Goal: Task Accomplishment & Management: Complete application form

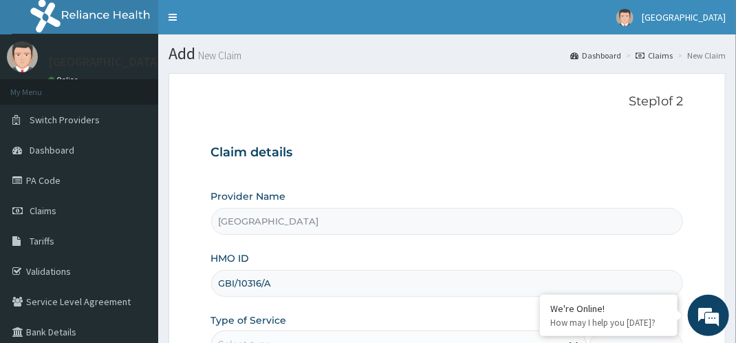
scroll to position [221, 0]
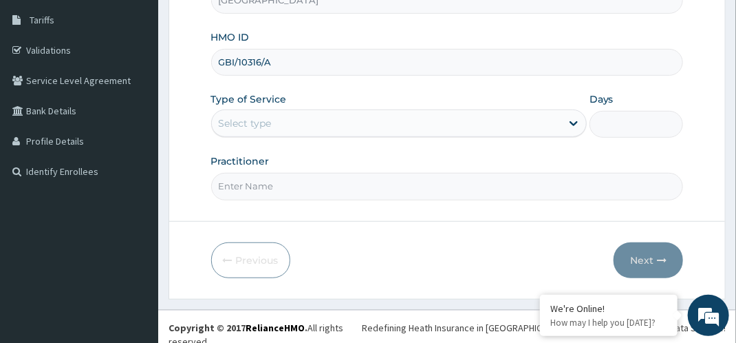
type input "GBI/10316/A"
click at [333, 131] on div "Select type" at bounding box center [387, 123] width 350 height 22
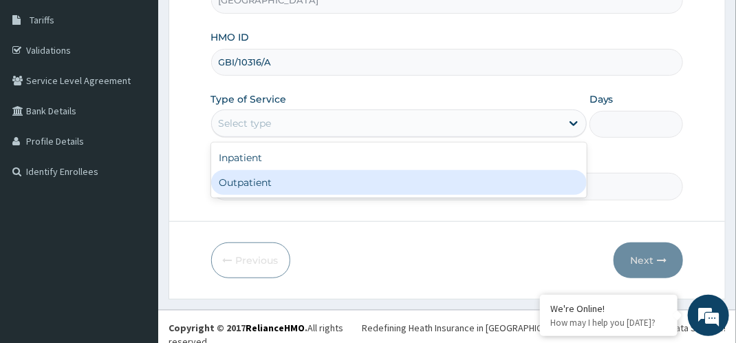
click at [292, 193] on div "Outpatient" at bounding box center [399, 182] width 376 height 25
type input "1"
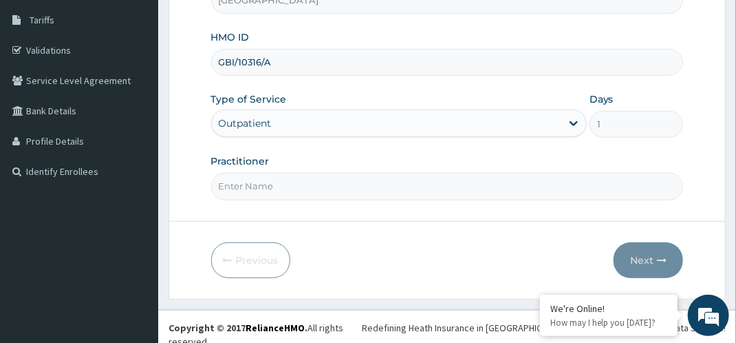
click at [292, 193] on input "Practitioner" at bounding box center [447, 186] width 473 height 27
type input "dr bappa aliyu"
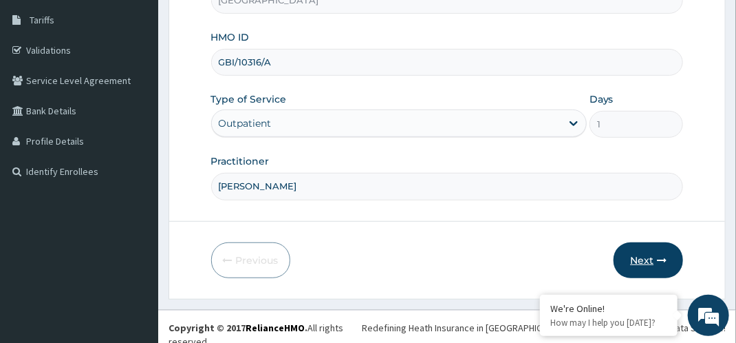
click at [634, 248] on button "Next" at bounding box center [648, 260] width 69 height 36
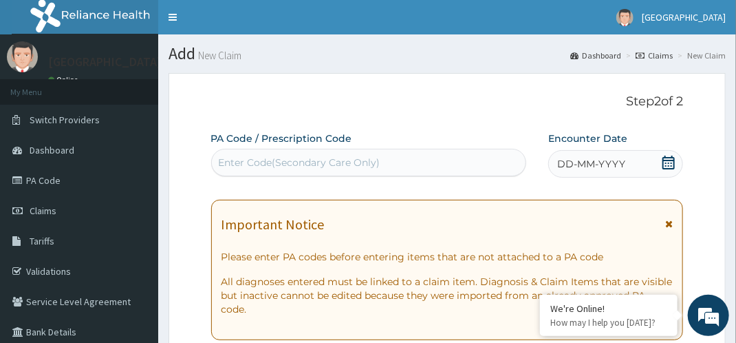
click at [354, 168] on div "Enter Code(Secondary Care Only)" at bounding box center [300, 163] width 162 height 14
paste input "PA/C7D7EC"
type input "PA/C7D7EC"
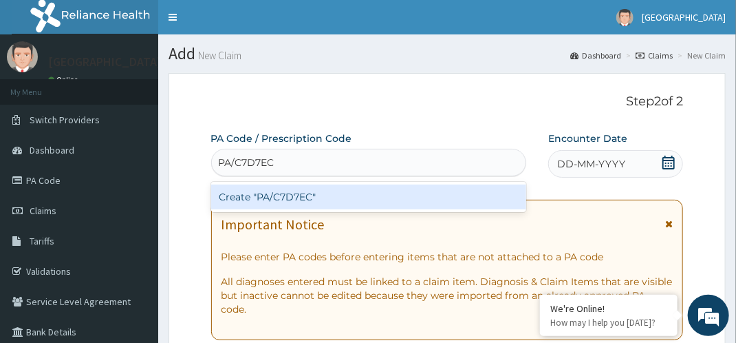
click at [332, 200] on div "Create "PA/C7D7EC"" at bounding box center [368, 196] width 315 height 25
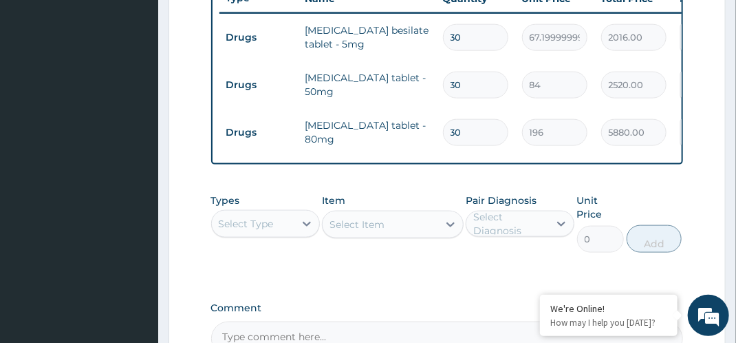
scroll to position [555, 0]
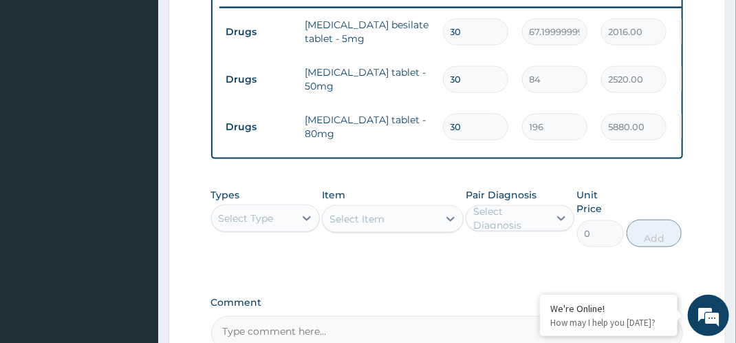
click at [275, 220] on div "Select Type" at bounding box center [253, 218] width 83 height 22
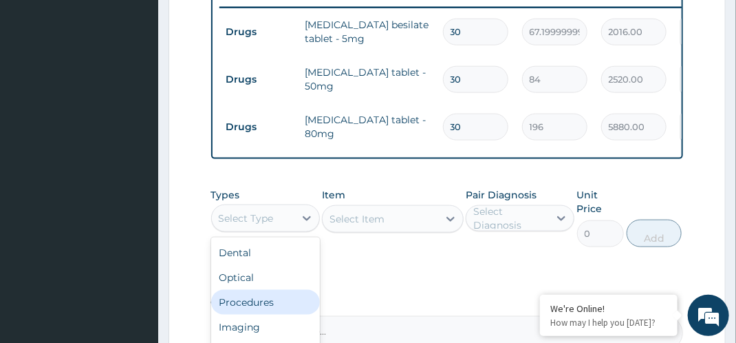
click at [253, 301] on div "Procedures" at bounding box center [265, 302] width 109 height 25
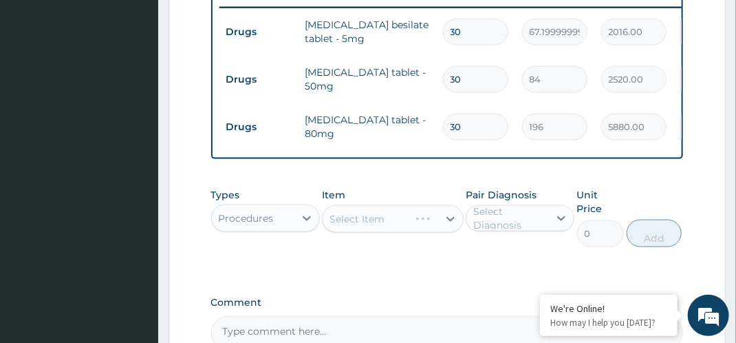
click at [531, 228] on div "Select Diagnosis" at bounding box center [510, 218] width 74 height 28
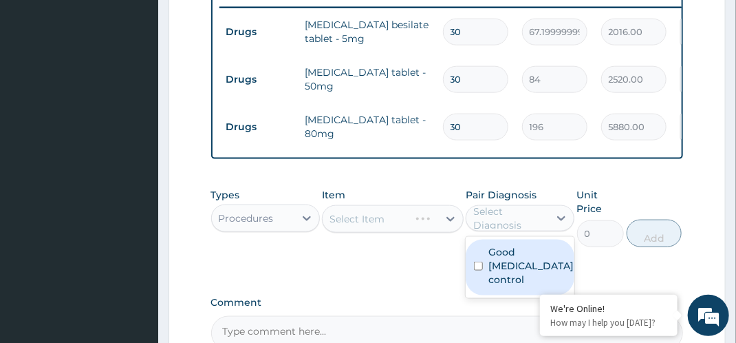
click at [513, 276] on label "Good hypertension control" at bounding box center [531, 265] width 85 height 41
checkbox input "true"
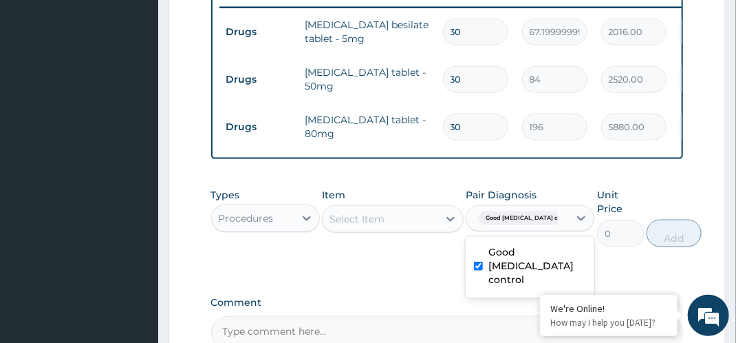
click at [438, 227] on div "Select Item" at bounding box center [381, 219] width 116 height 22
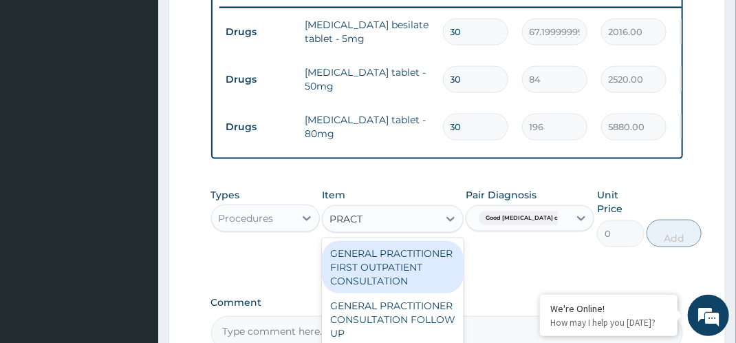
type input "PRACTI"
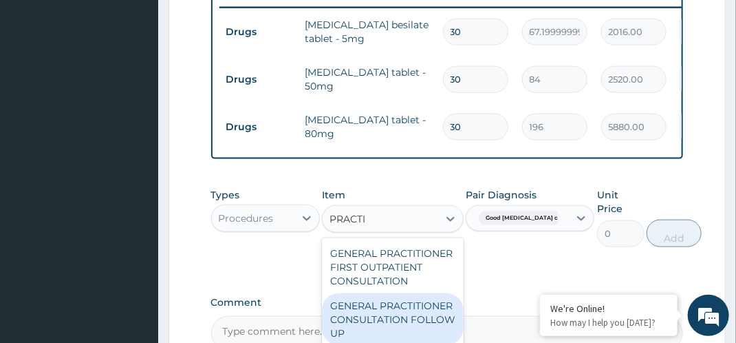
click at [422, 320] on div "GENERAL PRACTITIONER CONSULTATION FOLLOW UP" at bounding box center [393, 319] width 142 height 52
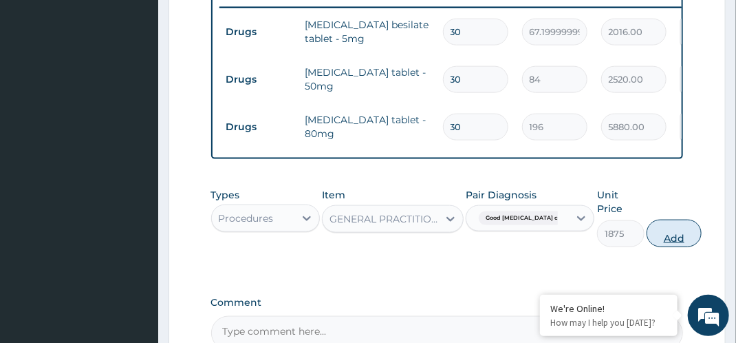
click at [672, 241] on button "Add" at bounding box center [674, 233] width 55 height 28
type input "0"
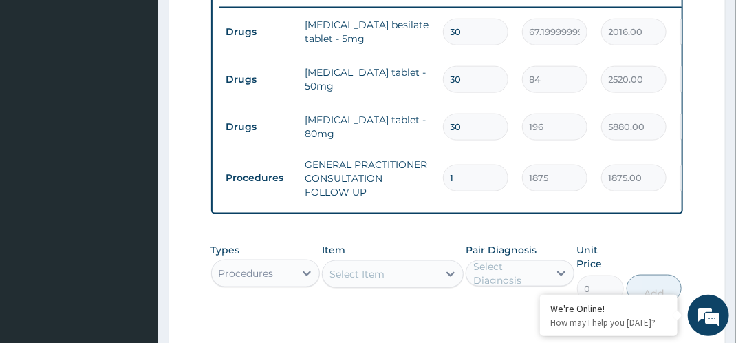
scroll to position [770, 0]
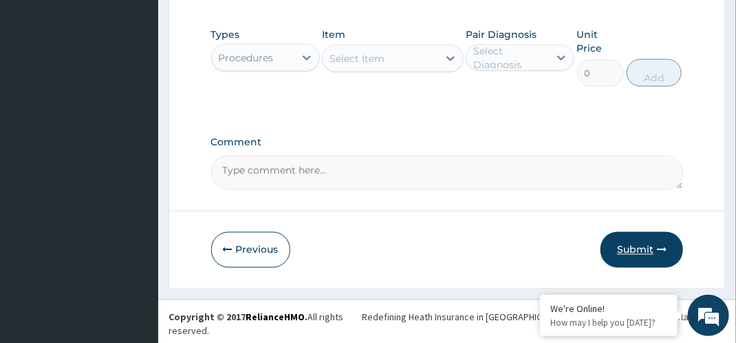
click at [656, 255] on button "Submit" at bounding box center [642, 250] width 83 height 36
